Goal: Information Seeking & Learning: Learn about a topic

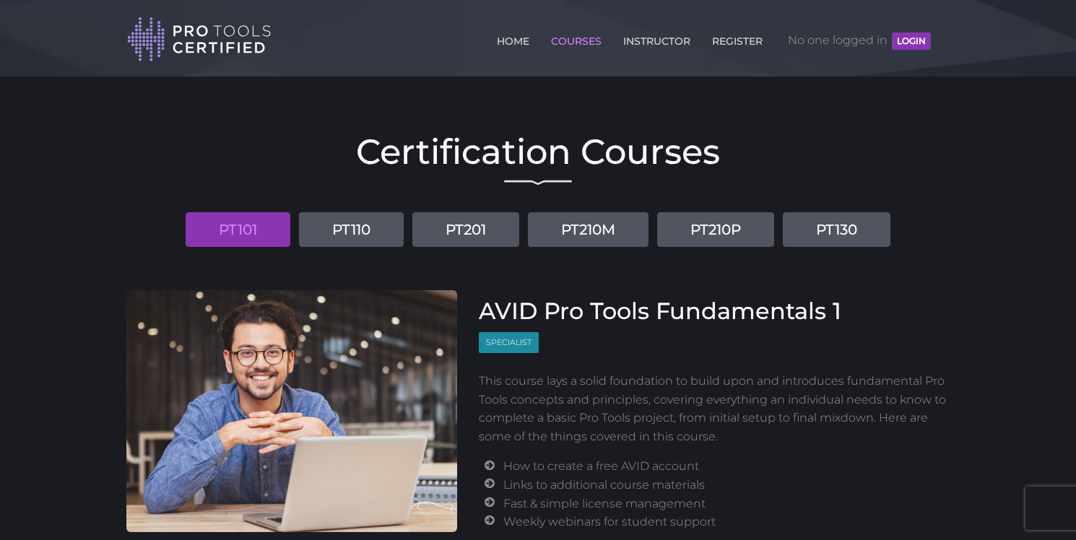
click at [571, 44] on link "COURSES" at bounding box center [576, 38] width 58 height 23
click at [729, 40] on link "REGISTER" at bounding box center [737, 38] width 58 height 23
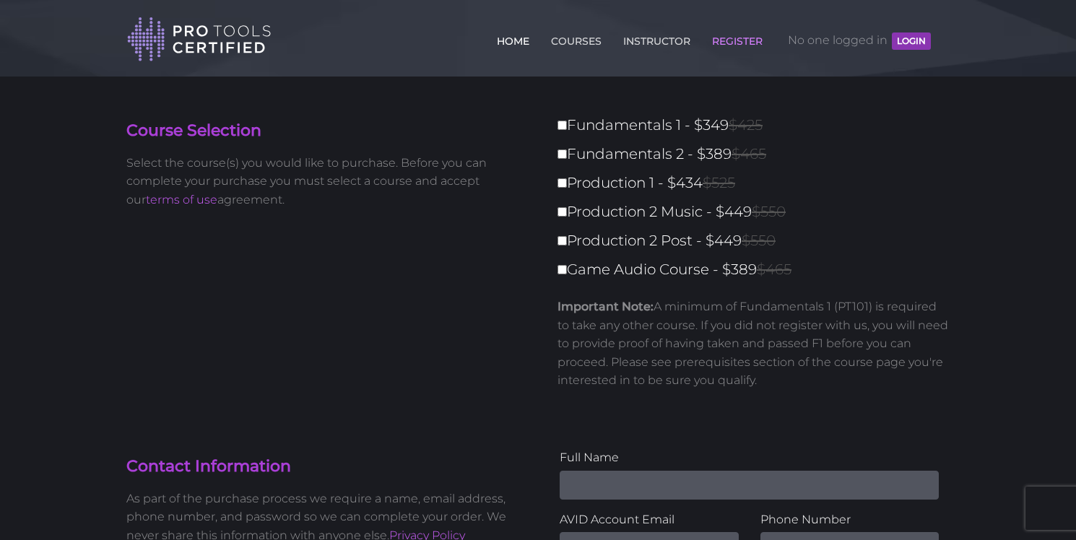
click at [508, 41] on link "HOME" at bounding box center [513, 38] width 40 height 23
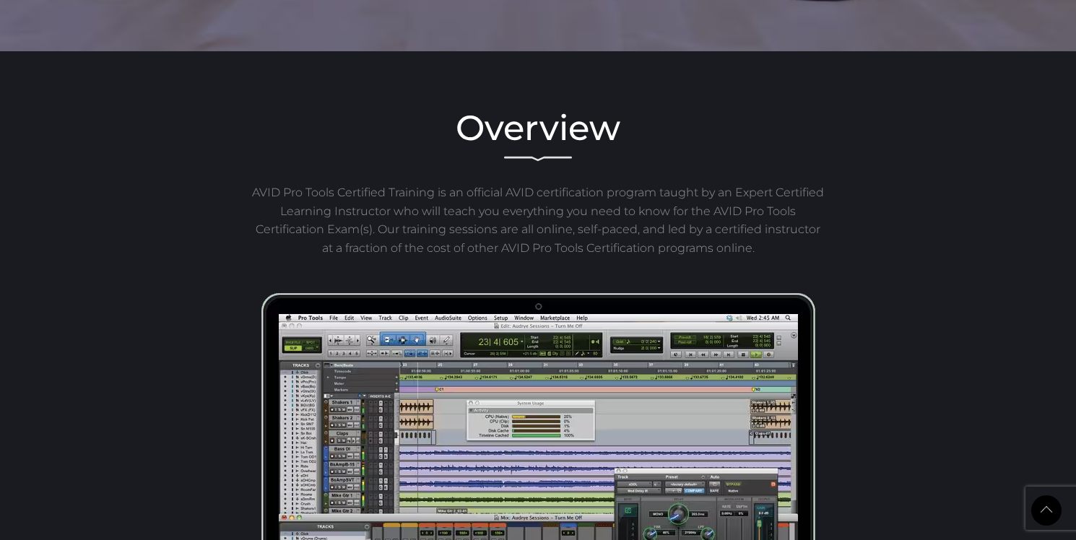
scroll to position [596, 0]
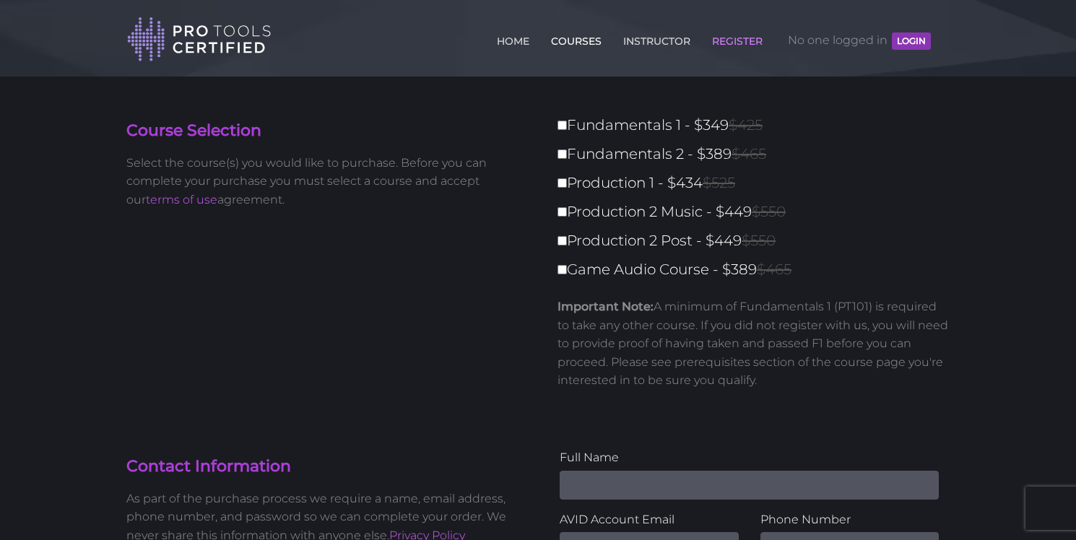
click at [560, 36] on link "COURSES" at bounding box center [576, 38] width 58 height 23
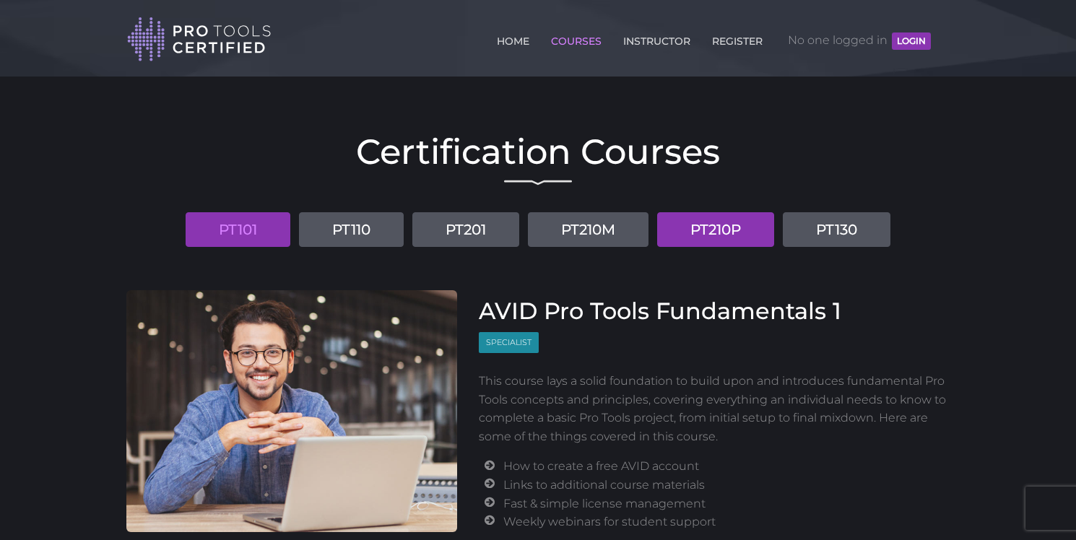
click at [762, 231] on link "PT210P" at bounding box center [715, 229] width 117 height 35
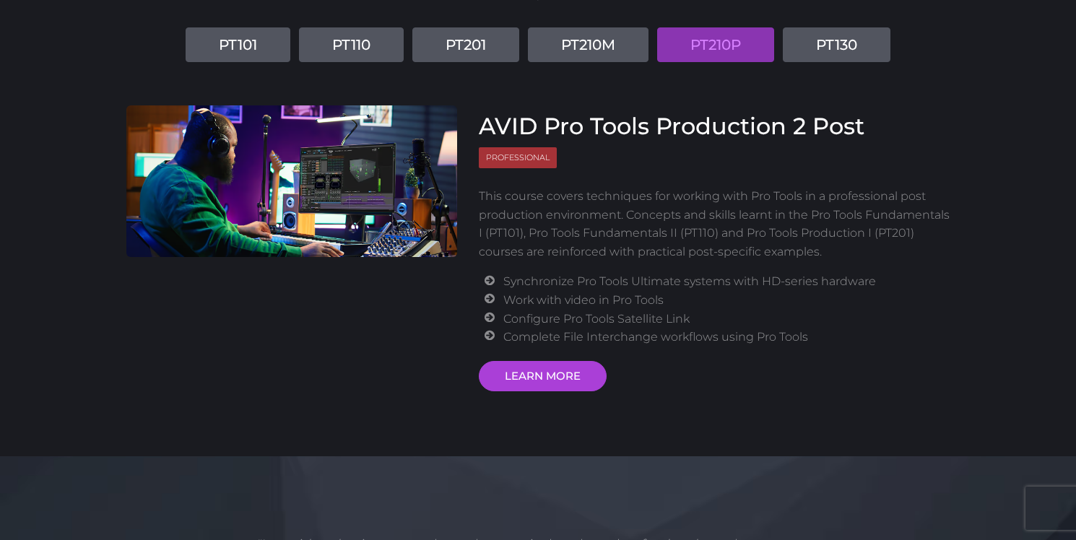
scroll to position [215, 0]
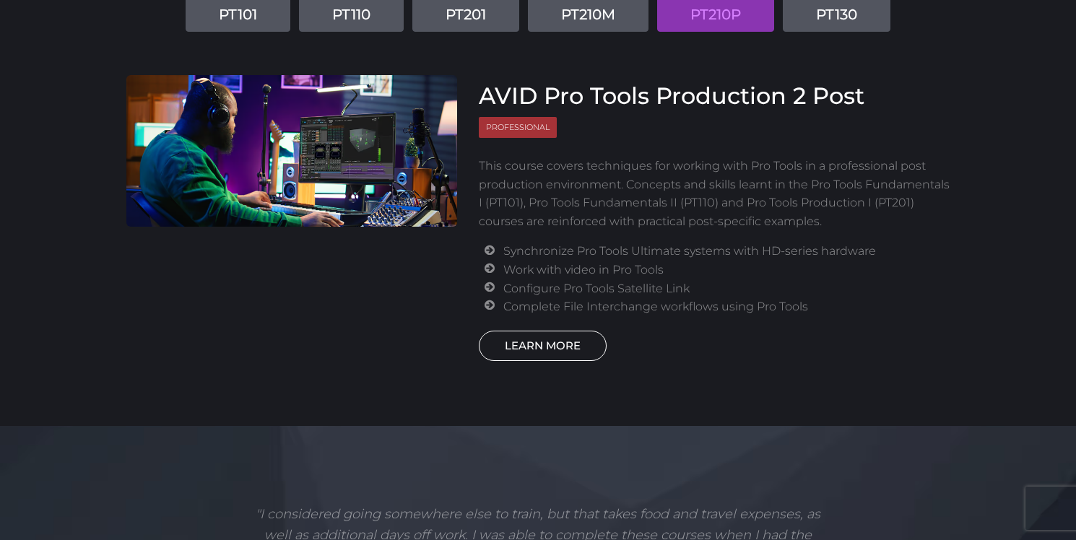
click at [549, 349] on link "LEARN MORE" at bounding box center [543, 346] width 128 height 30
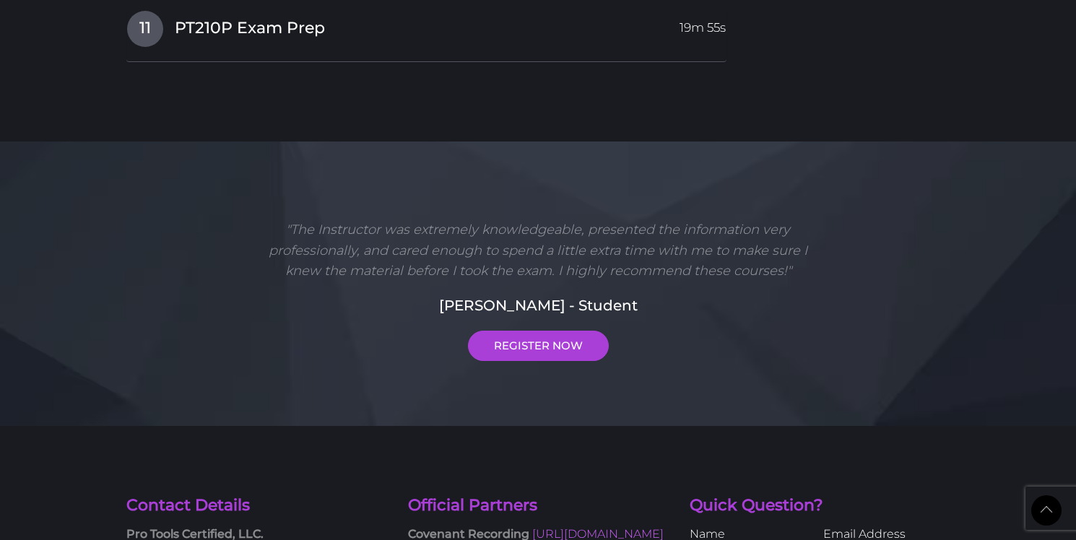
scroll to position [2607, 0]
